Goal: Task Accomplishment & Management: Use online tool/utility

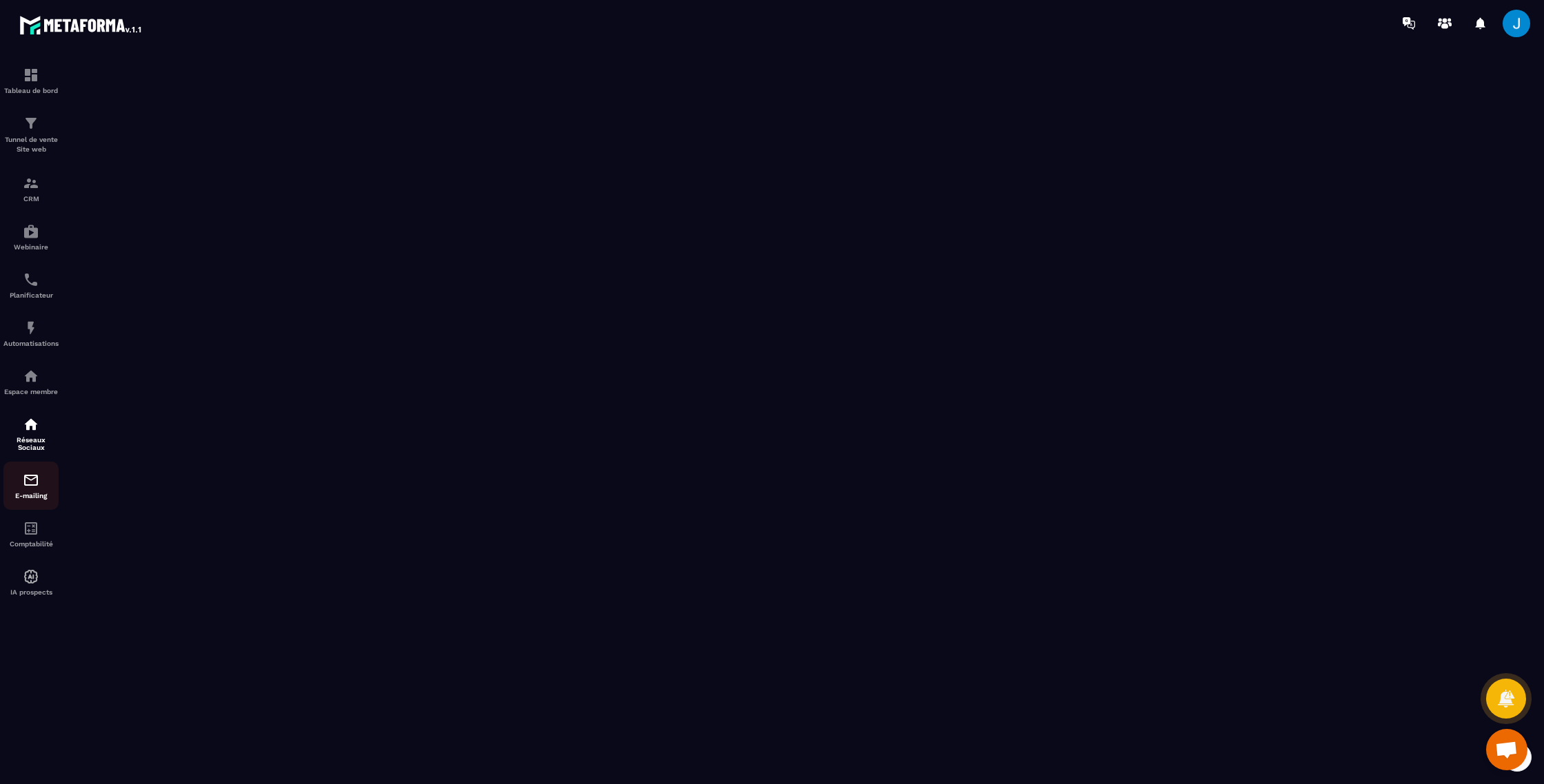
click at [35, 485] on img at bounding box center [30, 480] width 16 height 16
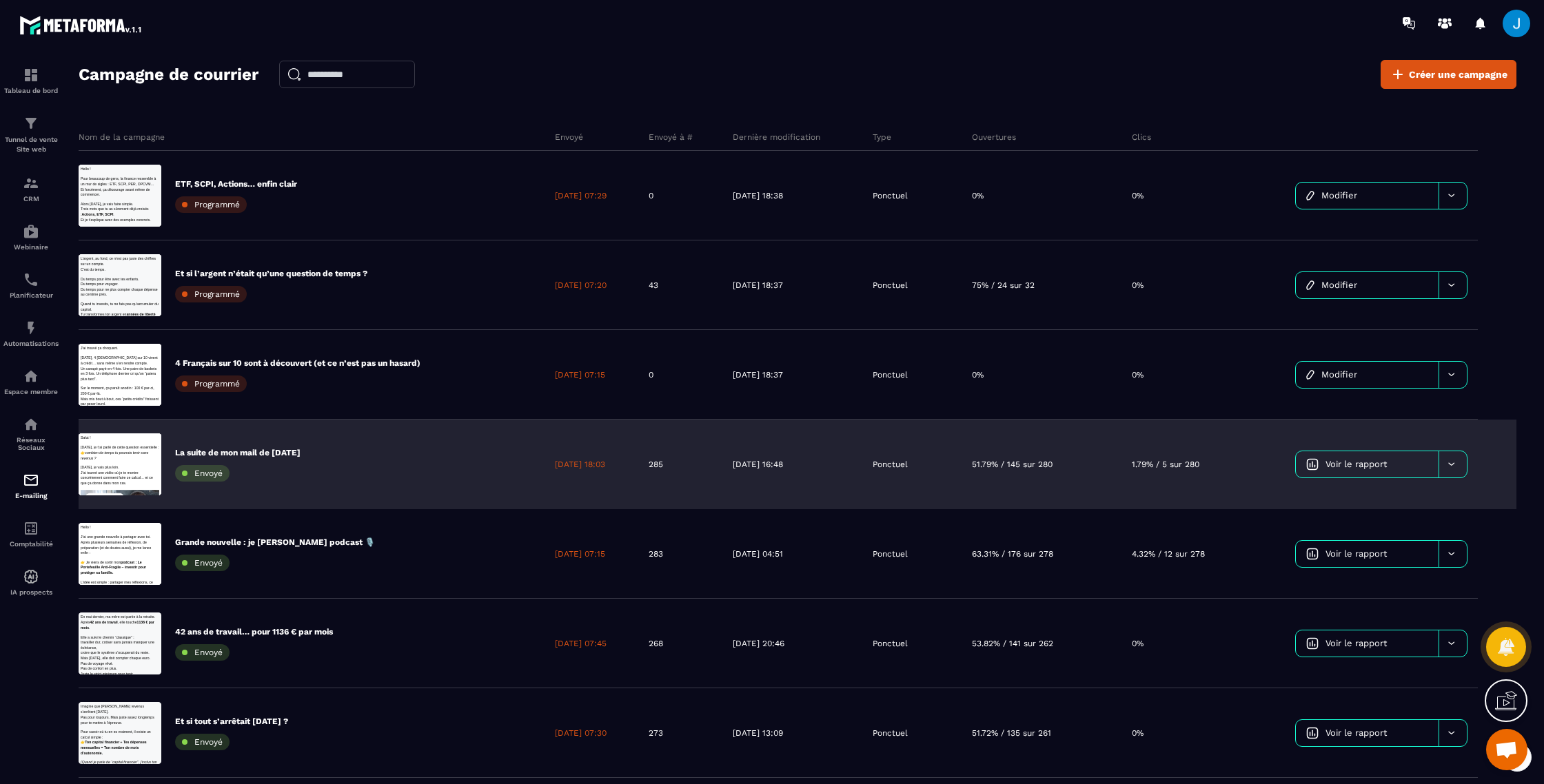
click at [254, 449] on p "La suite de mon mail de [DATE]" at bounding box center [237, 453] width 125 height 11
click at [253, 450] on p "La suite de mon mail de [DATE]" at bounding box center [237, 453] width 125 height 11
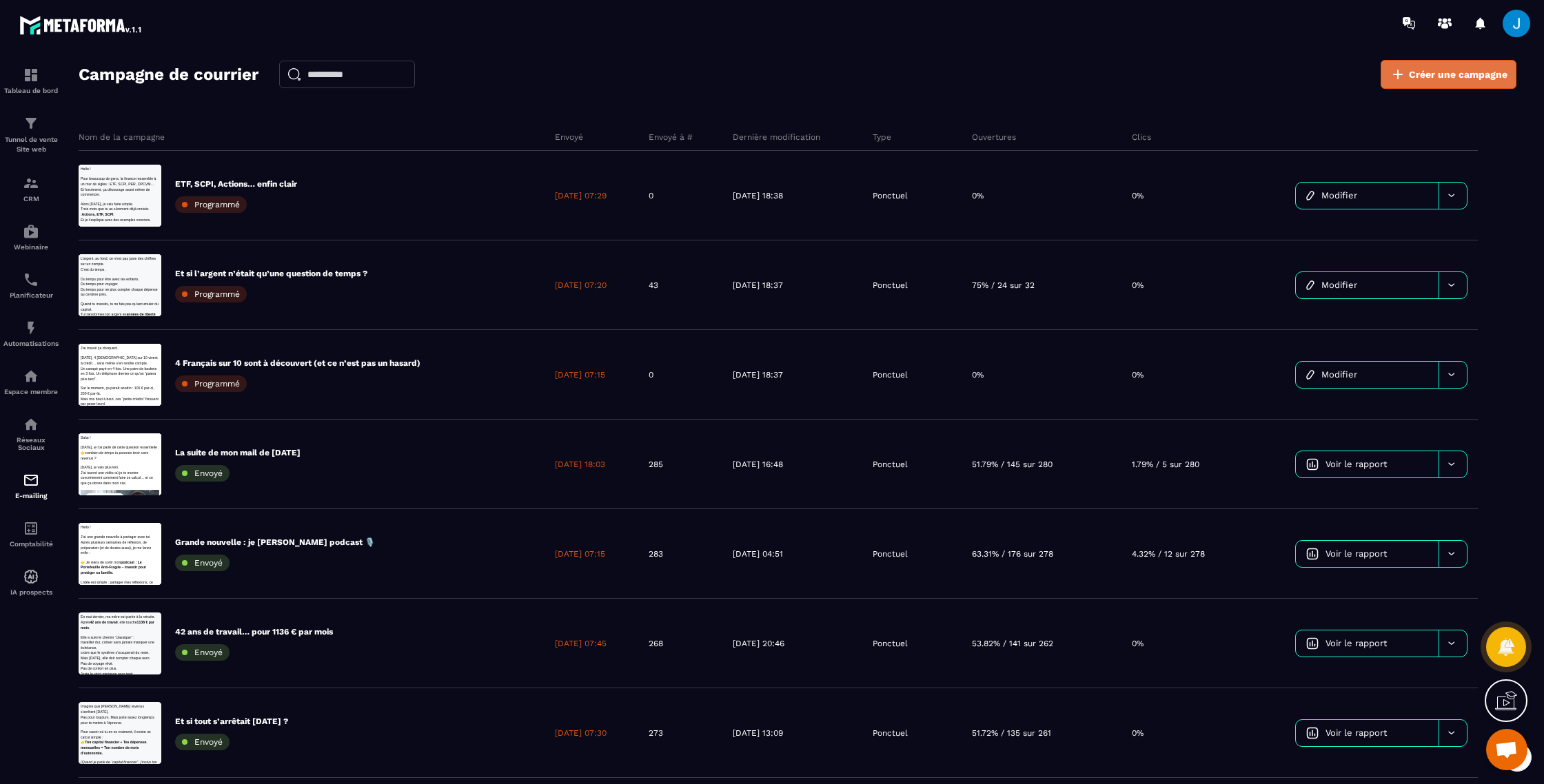
click at [1459, 84] on link "Créer une campagne" at bounding box center [1448, 75] width 136 height 29
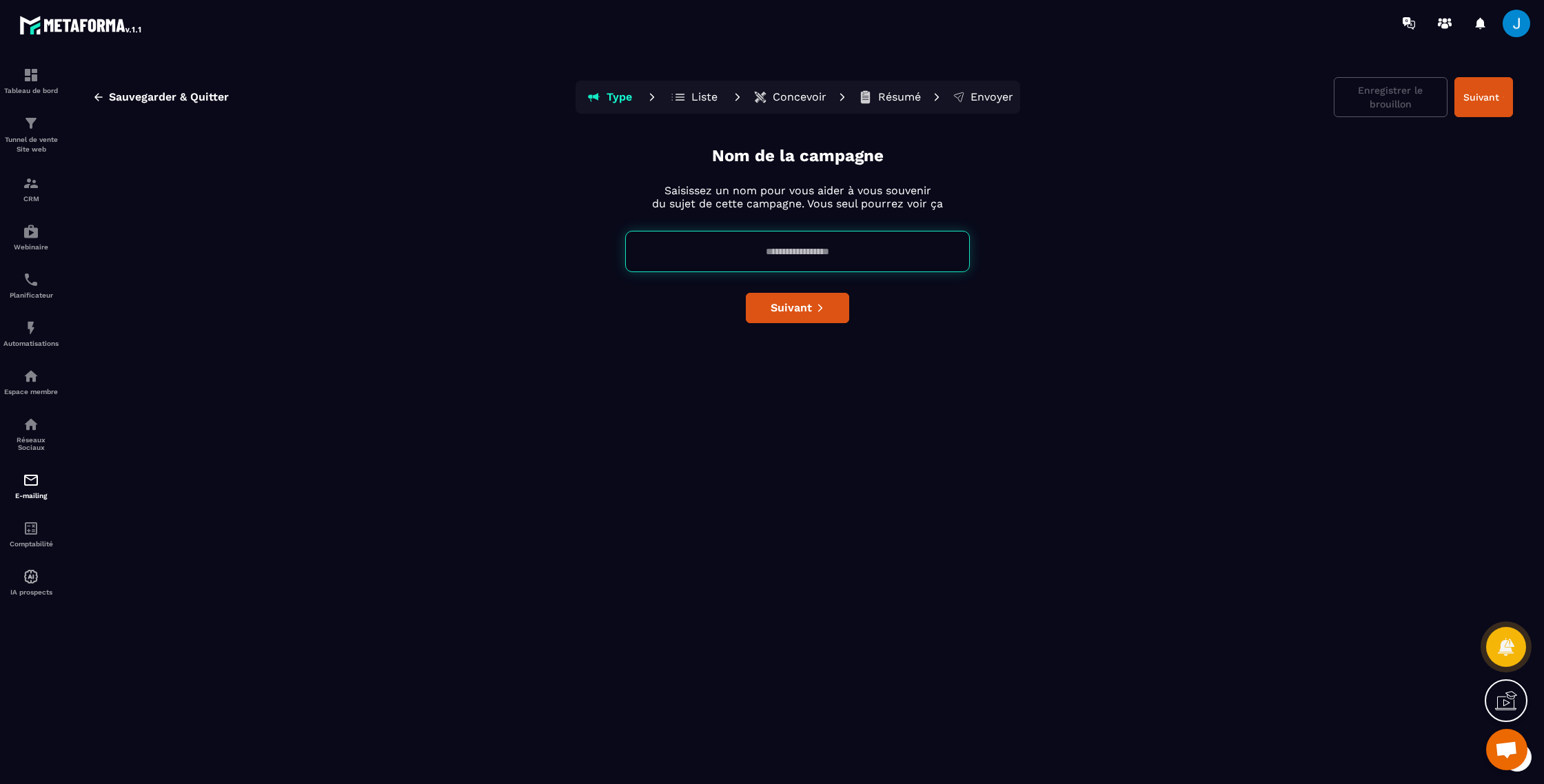
click at [691, 247] on input at bounding box center [798, 251] width 345 height 42
paste input "**********"
type input "**********"
click at [786, 307] on span "Suivant" at bounding box center [791, 308] width 42 height 14
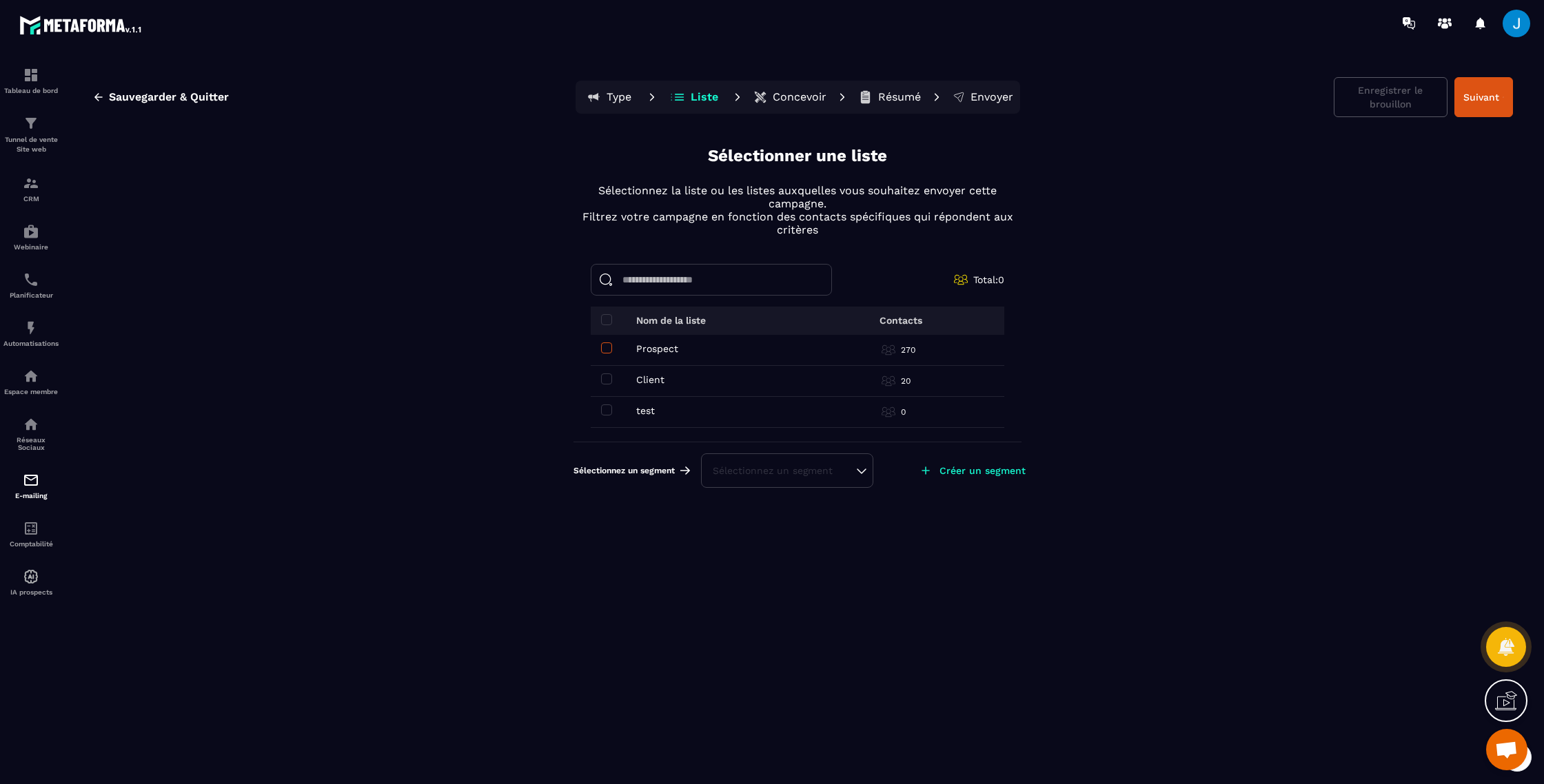
click at [605, 344] on span at bounding box center [606, 347] width 11 height 11
click at [607, 378] on span at bounding box center [606, 378] width 11 height 11
click at [1483, 103] on button "Suivant" at bounding box center [1483, 97] width 58 height 40
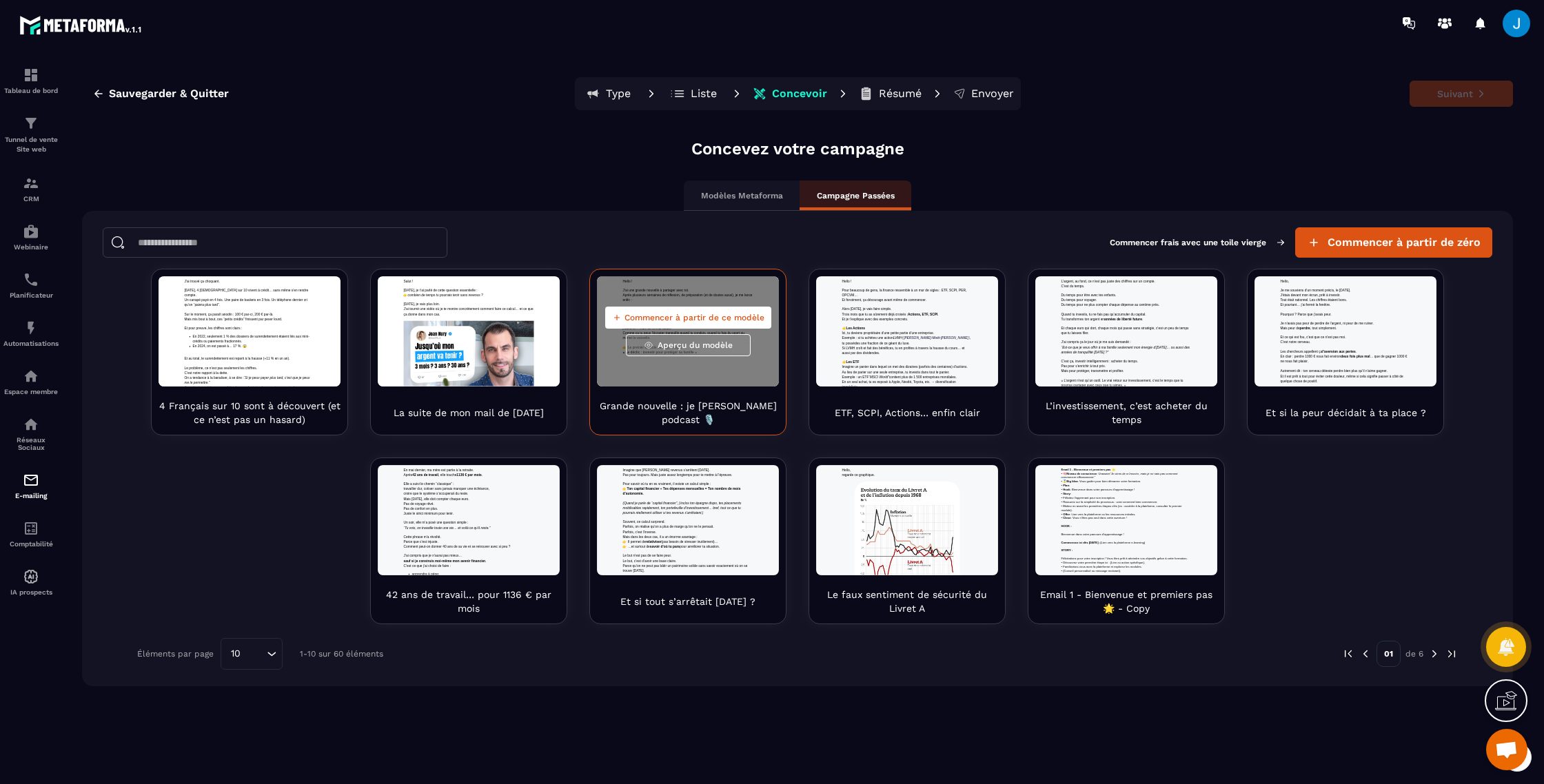
click at [728, 312] on span "Commencer à partir de ce modèle" at bounding box center [694, 317] width 140 height 11
